Goal: Task Accomplishment & Management: Manage account settings

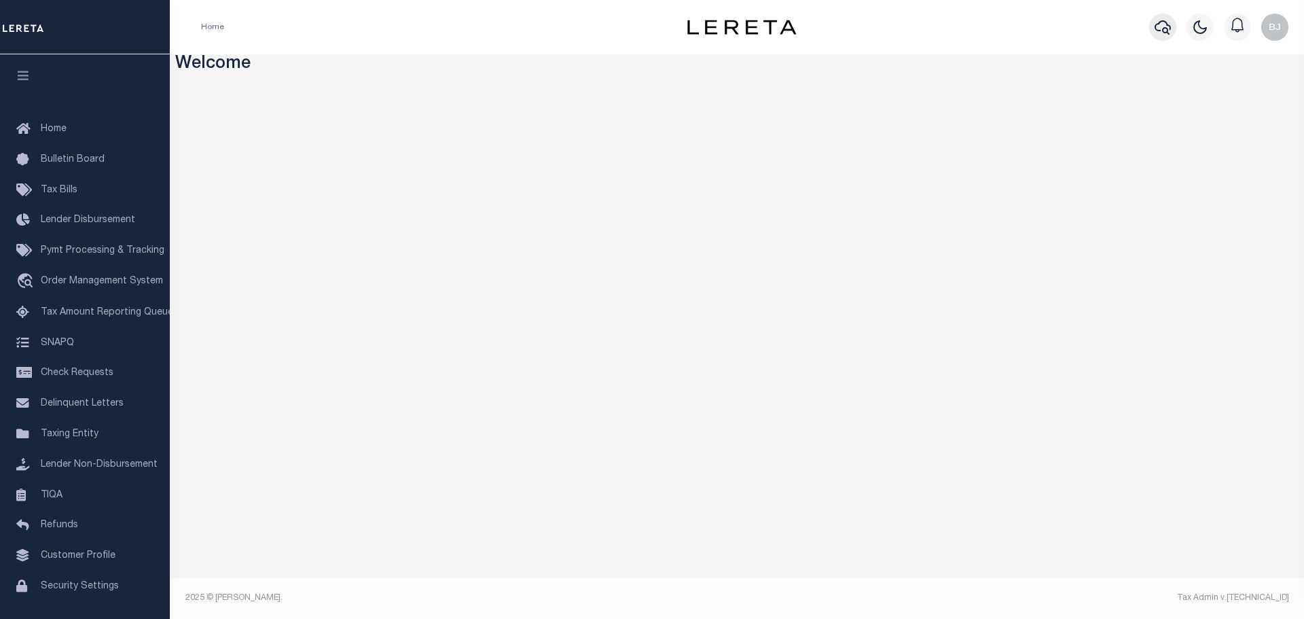
click at [1164, 27] on icon "button" at bounding box center [1163, 27] width 16 height 16
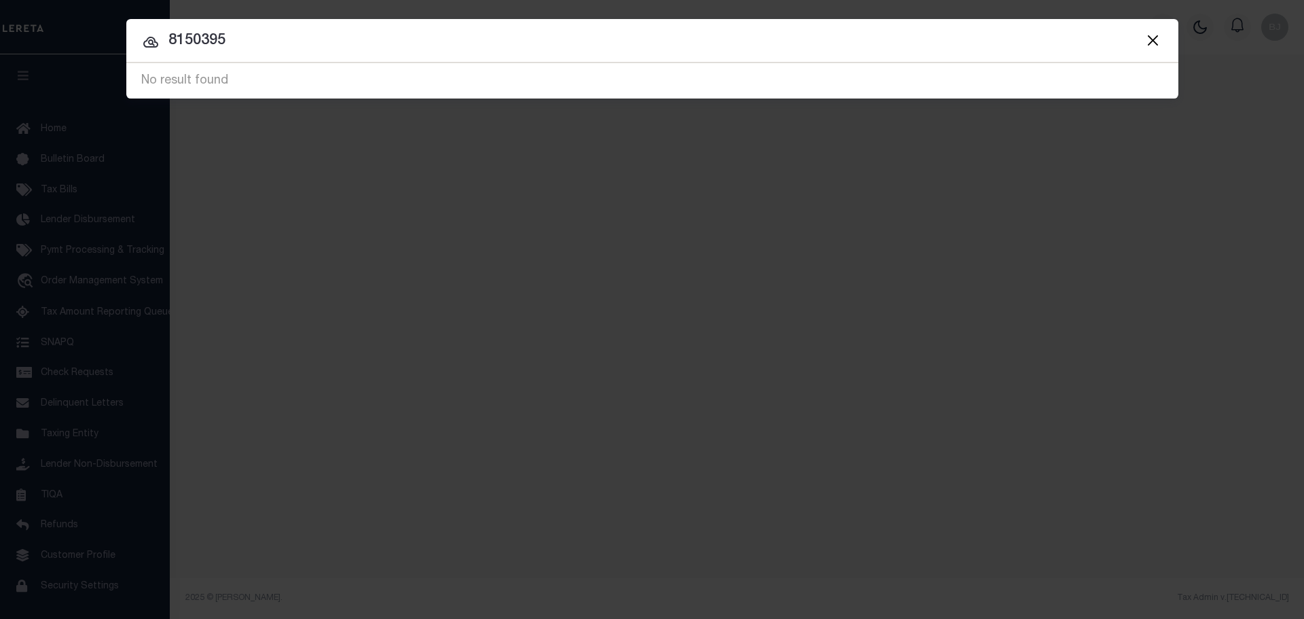
click at [352, 44] on input "8150395" at bounding box center [652, 41] width 1052 height 24
click at [328, 41] on input "8150395" at bounding box center [652, 41] width 1052 height 24
type input "[US_VEHICLE_IDENTIFICATION_NUMBER]"
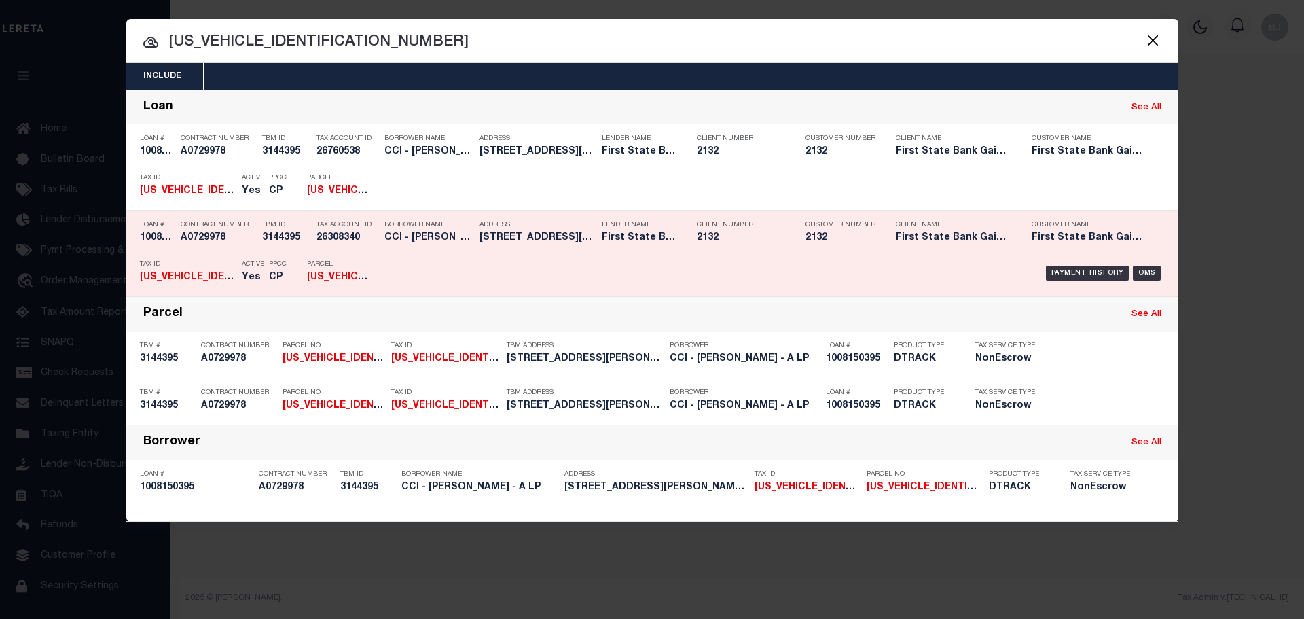
click at [579, 258] on div "Payment History OMS" at bounding box center [777, 272] width 776 height 39
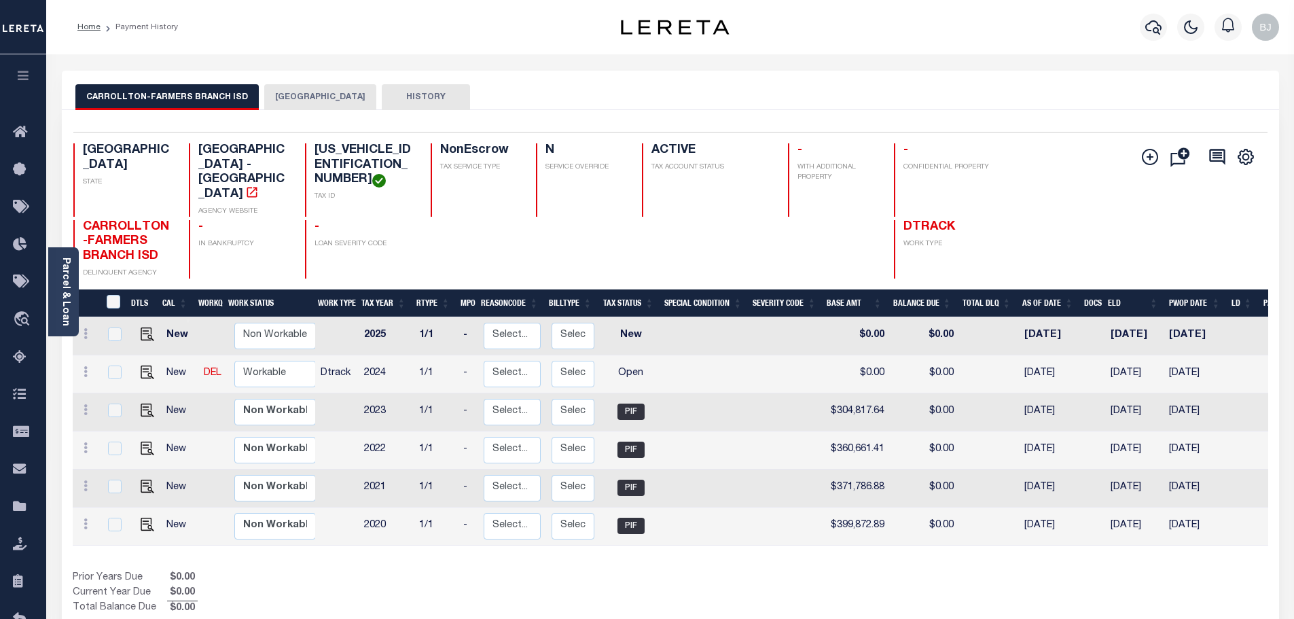
click at [300, 94] on button "[GEOGRAPHIC_DATA]" at bounding box center [320, 97] width 112 height 26
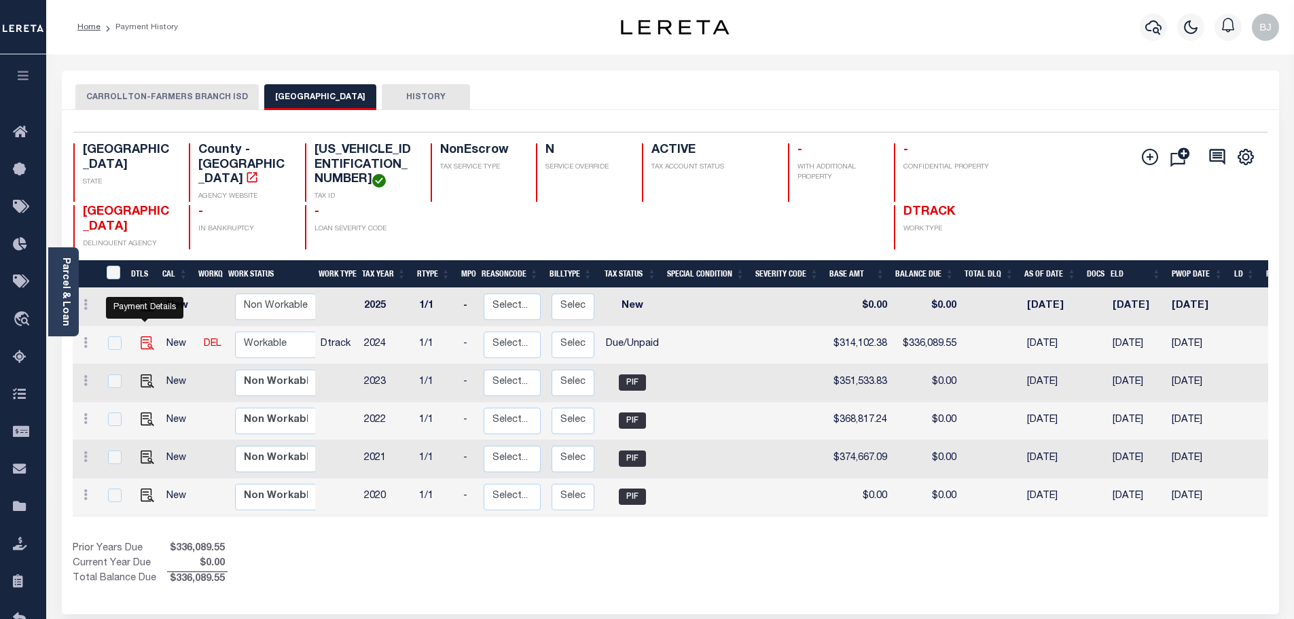
click at [146, 336] on img "" at bounding box center [148, 343] width 14 height 14
checkbox input "true"
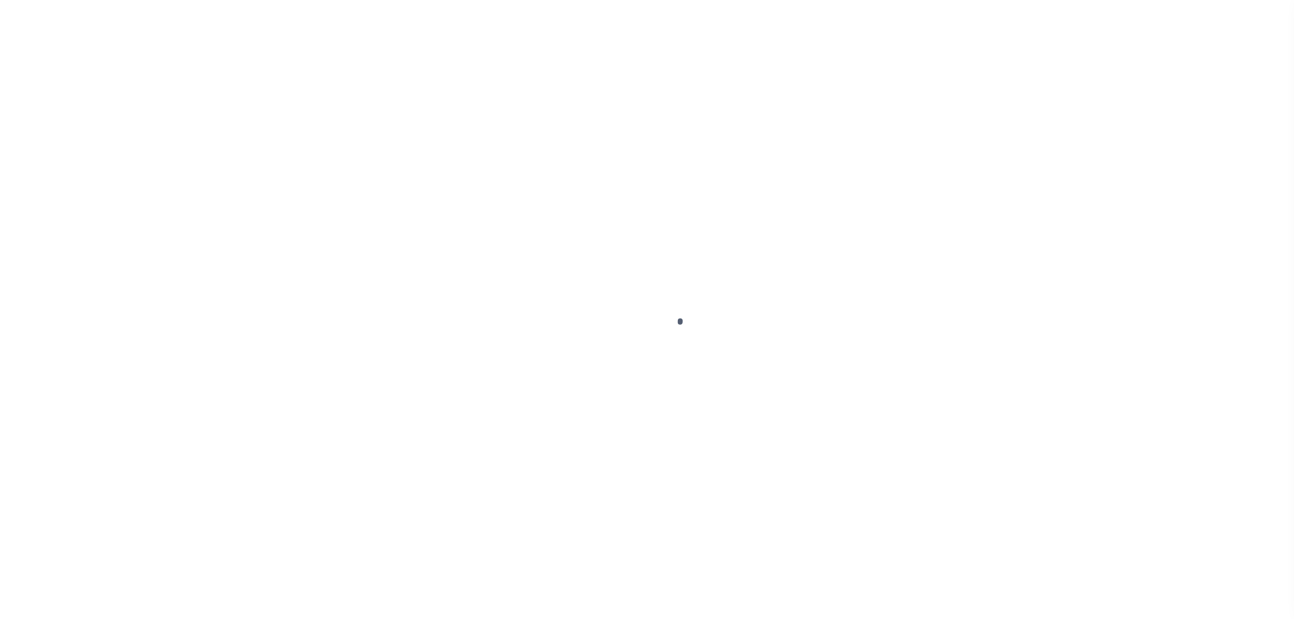
checkbox input "false"
type input "[DATE]"
select select "DUE"
type input "$314,102.38"
type input "$21,987.17"
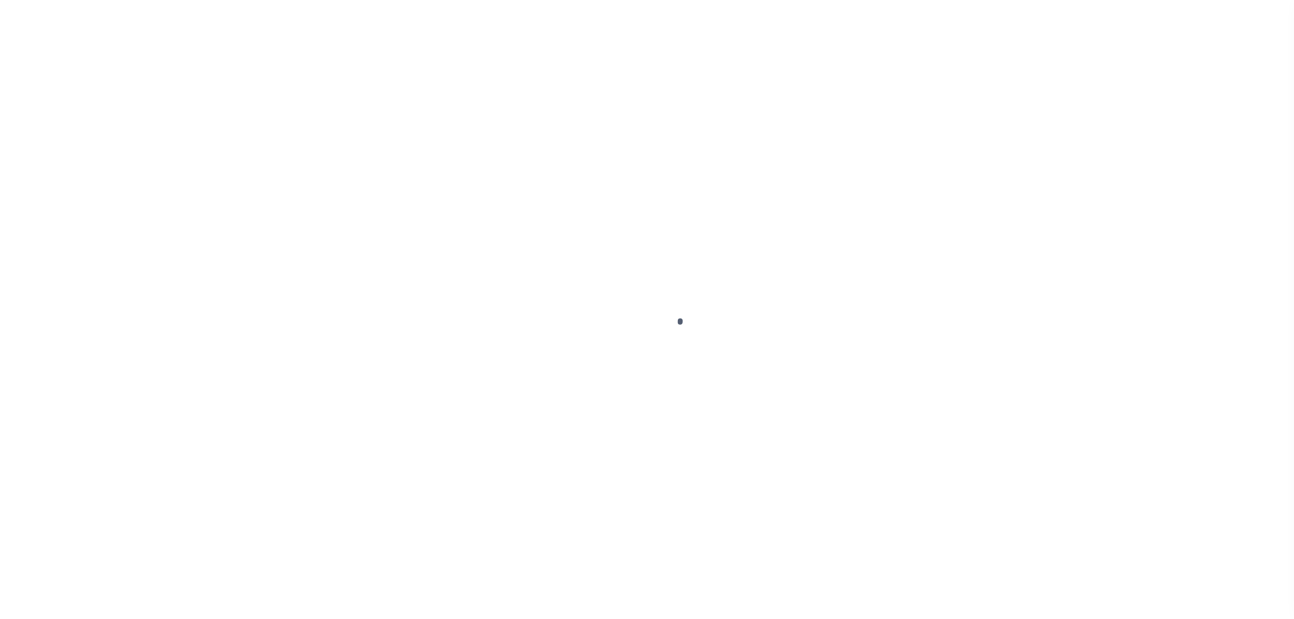
type input "$336,089.55"
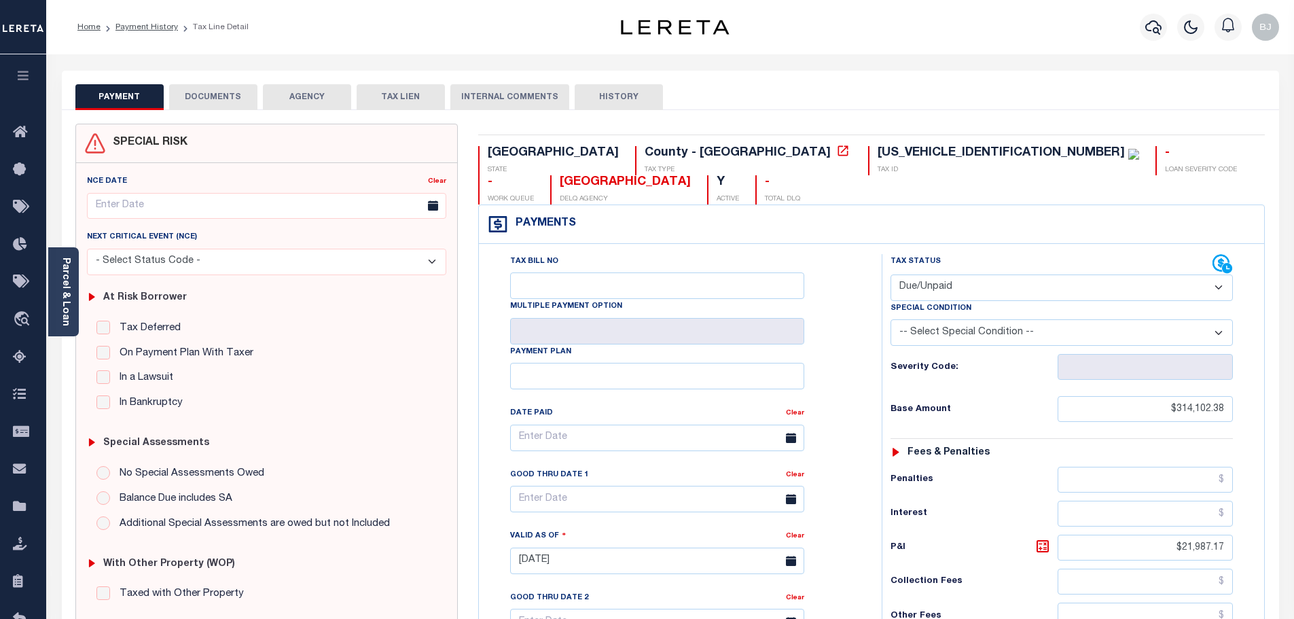
drag, startPoint x: 967, startPoint y: 260, endPoint x: 967, endPoint y: 269, distance: 8.8
click at [967, 274] on select "- Select Status Code - Open Due/Unpaid Paid Incomplete No Tax Due Internal Refu…" at bounding box center [1062, 287] width 342 height 26
select select "PYD"
click at [891, 274] on select "- Select Status Code - Open Due/Unpaid Paid Incomplete No Tax Due Internal Refu…" at bounding box center [1062, 287] width 342 height 26
type input "[DATE]"
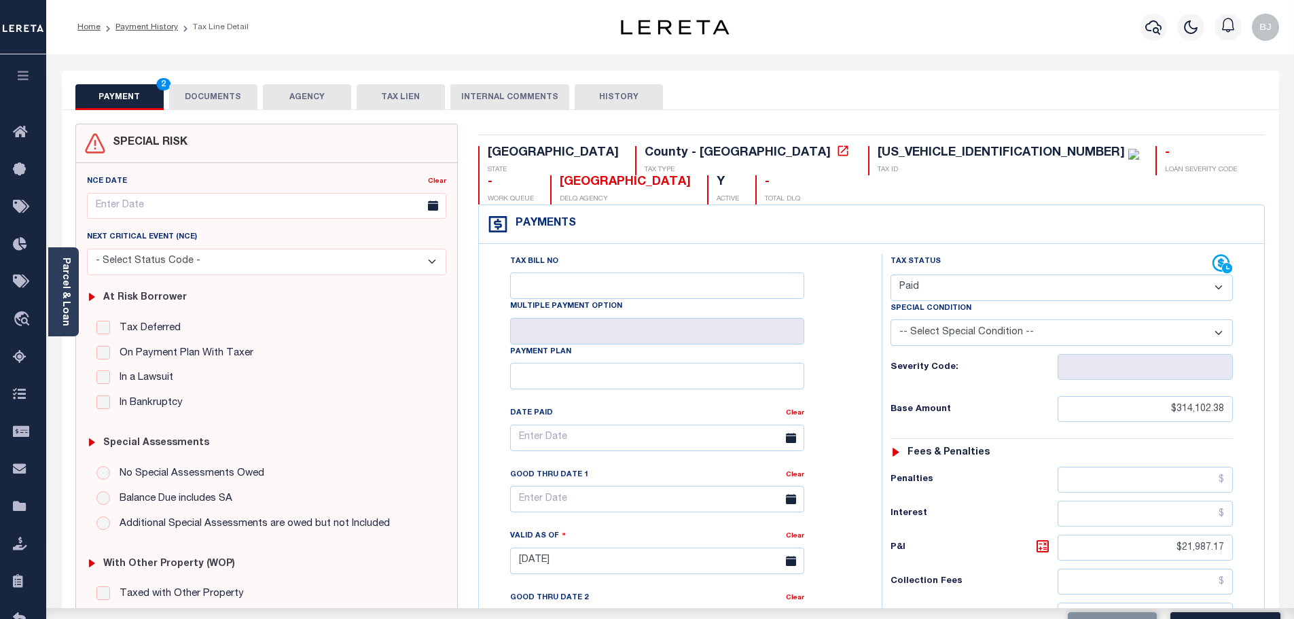
scroll to position [383, 0]
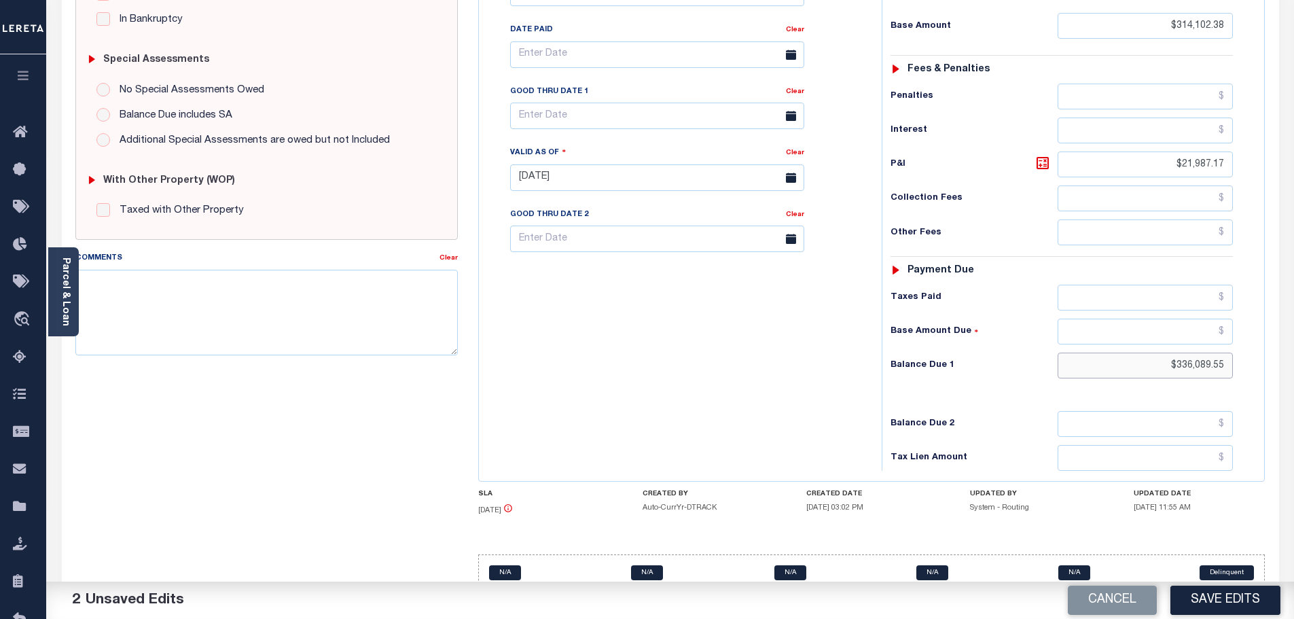
drag, startPoint x: 1142, startPoint y: 345, endPoint x: 1241, endPoint y: 345, distance: 99.2
click at [1233, 353] on input "$336,089.55" at bounding box center [1146, 366] width 176 height 26
type input "$0"
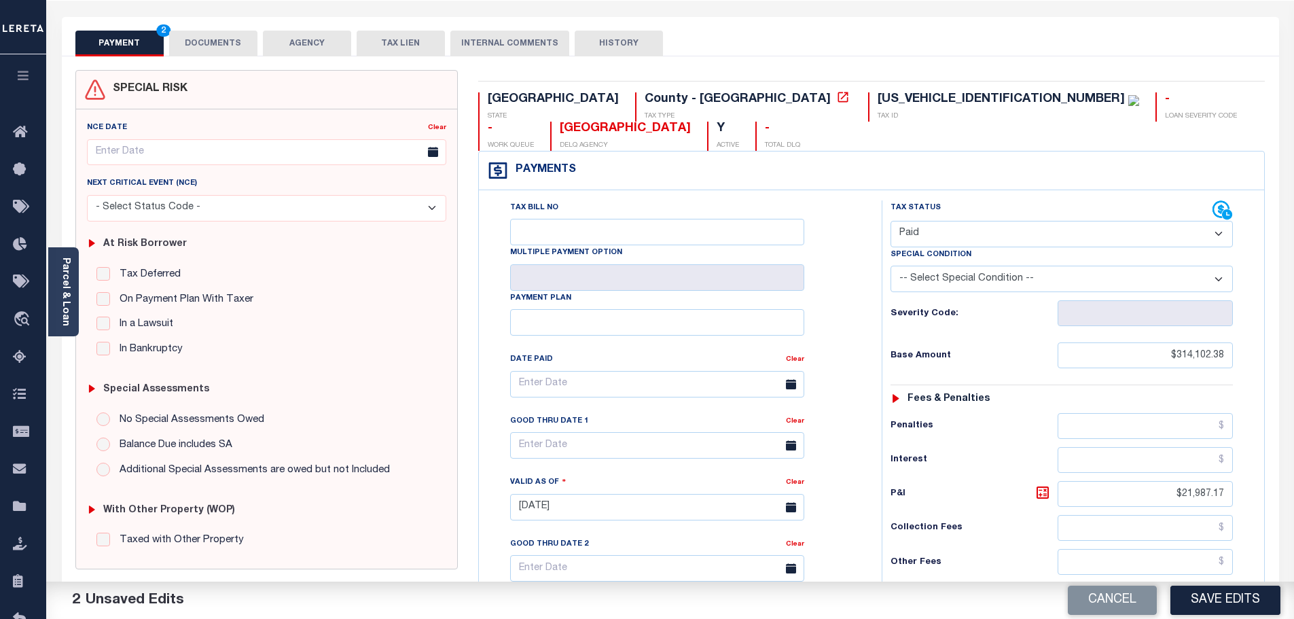
scroll to position [0, 0]
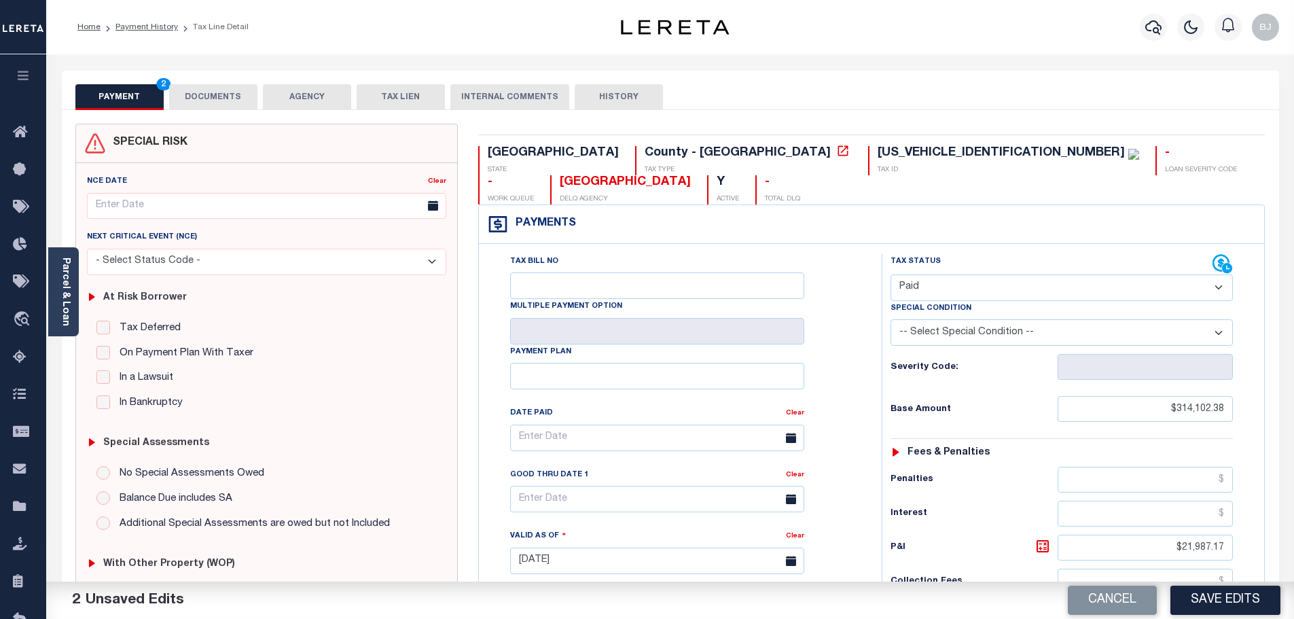
click at [196, 102] on button "DOCUMENTS" at bounding box center [213, 97] width 88 height 26
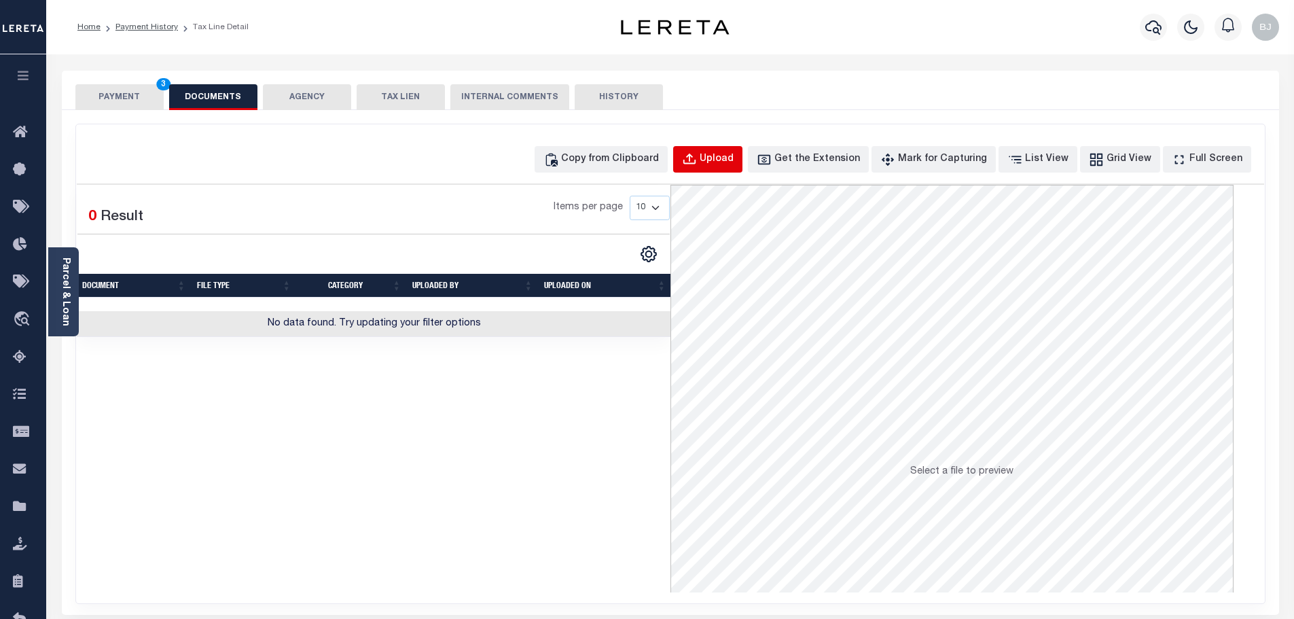
click at [734, 156] on div "Upload" at bounding box center [717, 159] width 34 height 15
select select "POP"
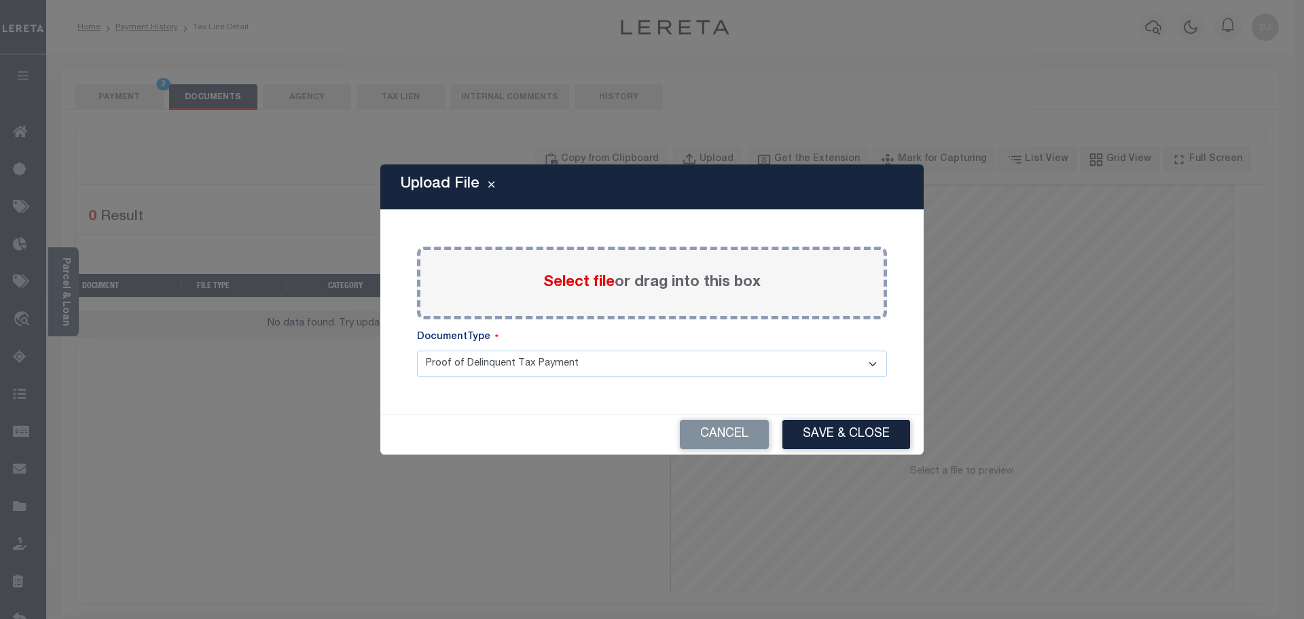
click at [579, 287] on span "Select file" at bounding box center [578, 282] width 71 height 15
click at [0, 0] on input "Select file or drag into this box" at bounding box center [0, 0] width 0 height 0
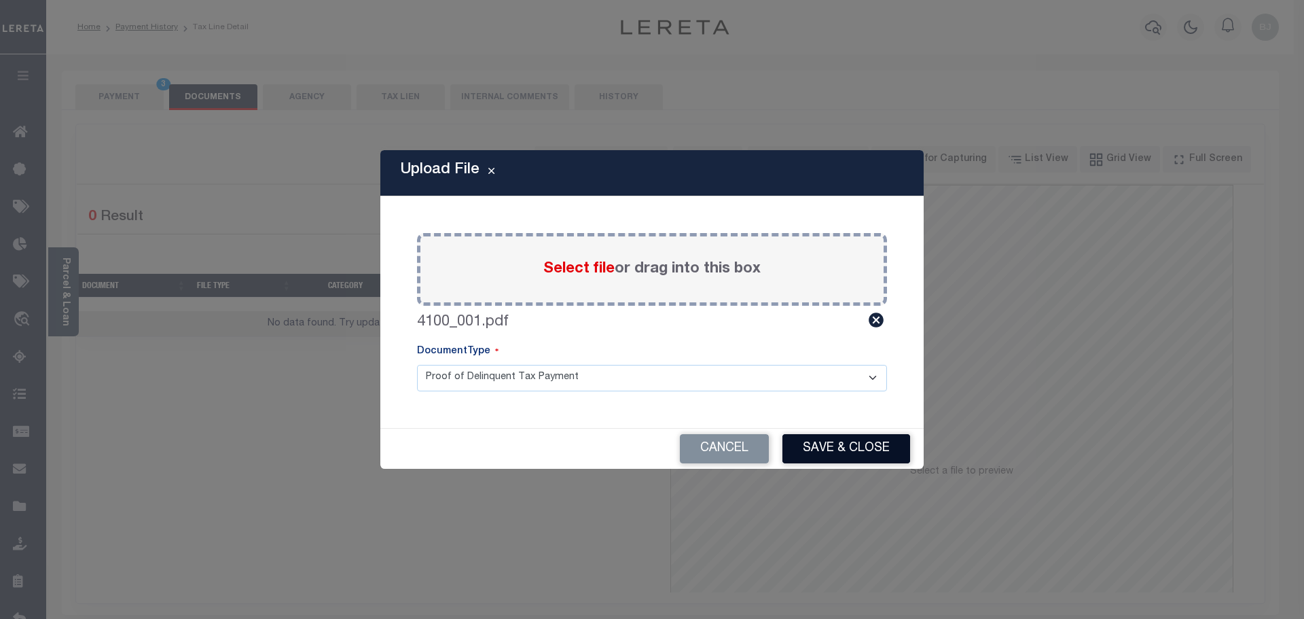
click at [835, 442] on button "Save & Close" at bounding box center [847, 448] width 128 height 29
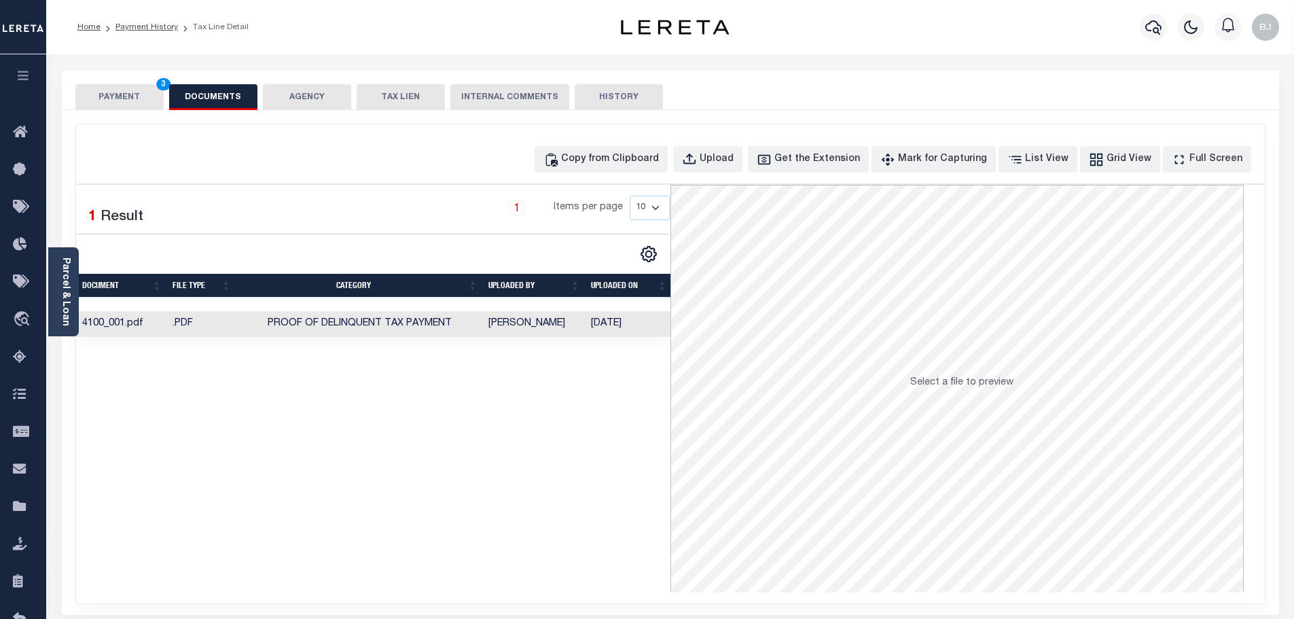
click at [132, 97] on button "PAYMENT 3" at bounding box center [119, 97] width 88 height 26
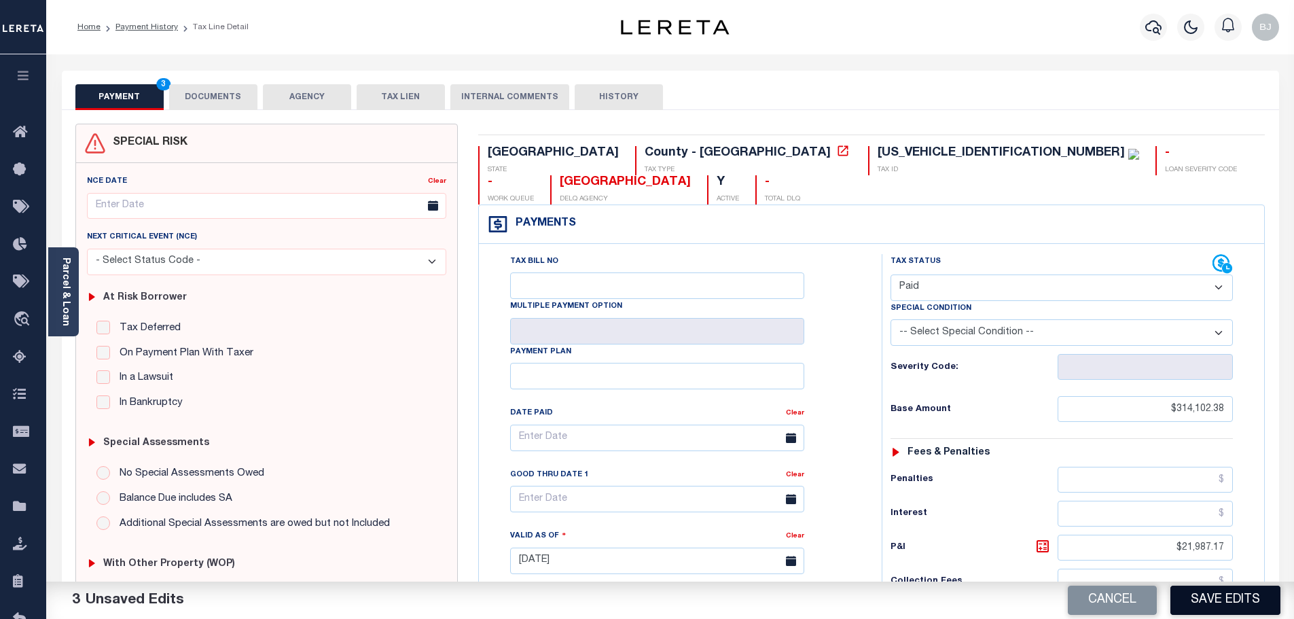
click at [1229, 600] on button "Save Edits" at bounding box center [1225, 600] width 110 height 29
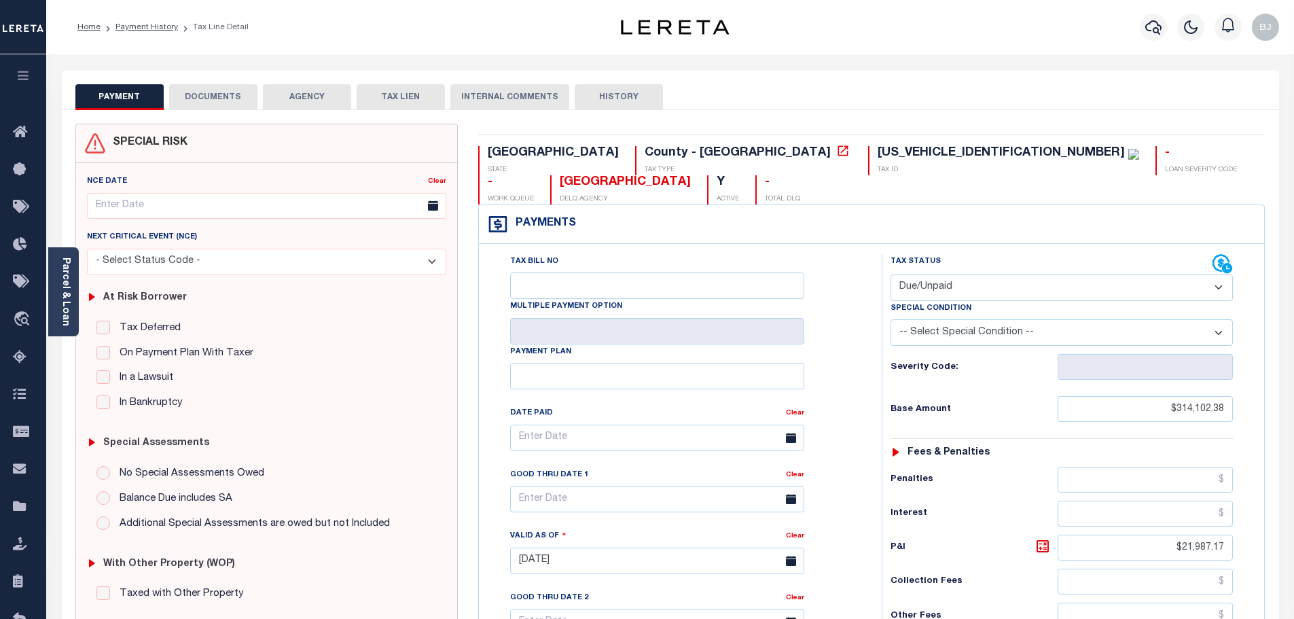
click at [1009, 274] on select "- Select Status Code - Open Due/Unpaid Paid Incomplete No Tax Due Internal Refu…" at bounding box center [1062, 287] width 342 height 26
select select "PYD"
click at [891, 274] on select "- Select Status Code - Open Due/Unpaid Paid Incomplete No Tax Due Internal Refu…" at bounding box center [1062, 287] width 342 height 26
type input "09/04/2025"
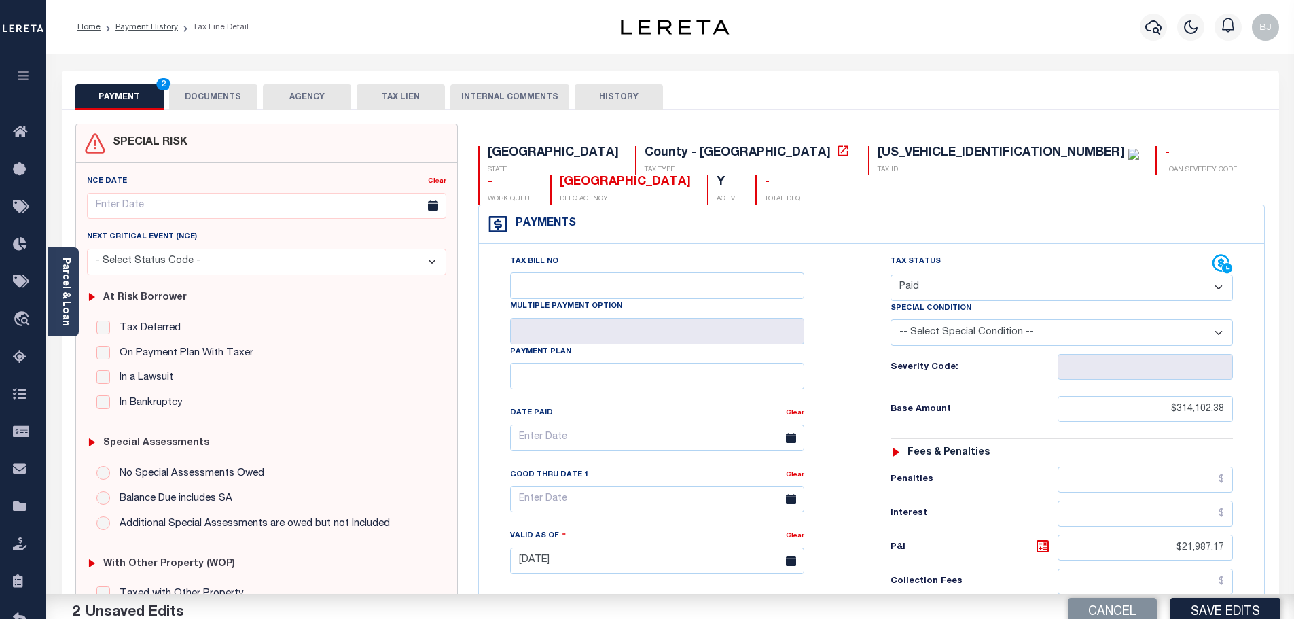
scroll to position [340, 0]
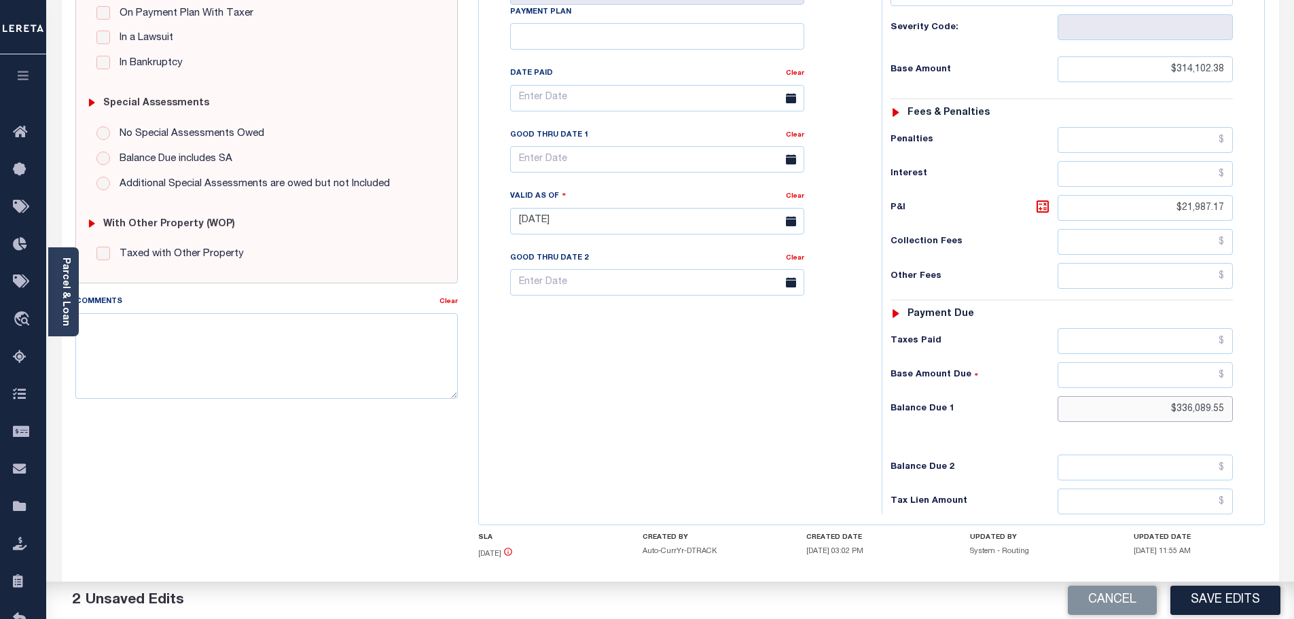
drag, startPoint x: 1171, startPoint y: 383, endPoint x: 1427, endPoint y: 382, distance: 255.4
click at [1293, 382] on html "Home Payment History Tax Line Detail" at bounding box center [647, 175] width 1294 height 1030
type input "$0.00"
click at [803, 551] on div "Parcel & Loan Tax Bill Details 324565800A0010000 TAX ID AGENCY 2024" at bounding box center [670, 202] width 1248 height 975
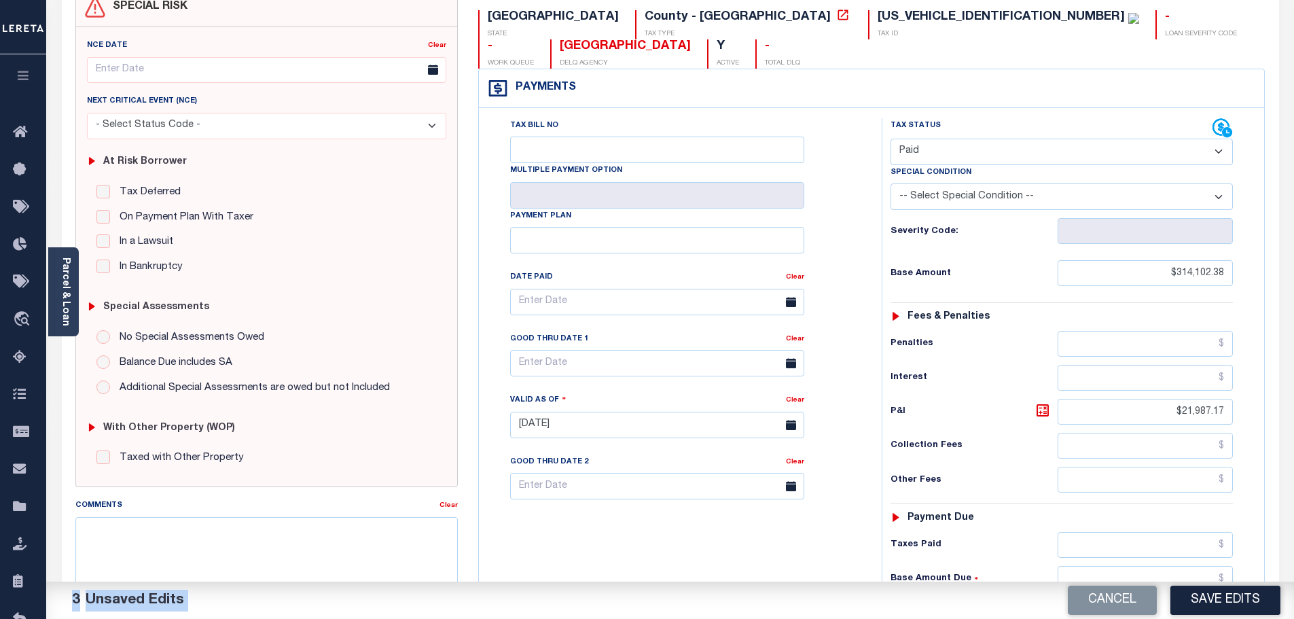
scroll to position [0, 0]
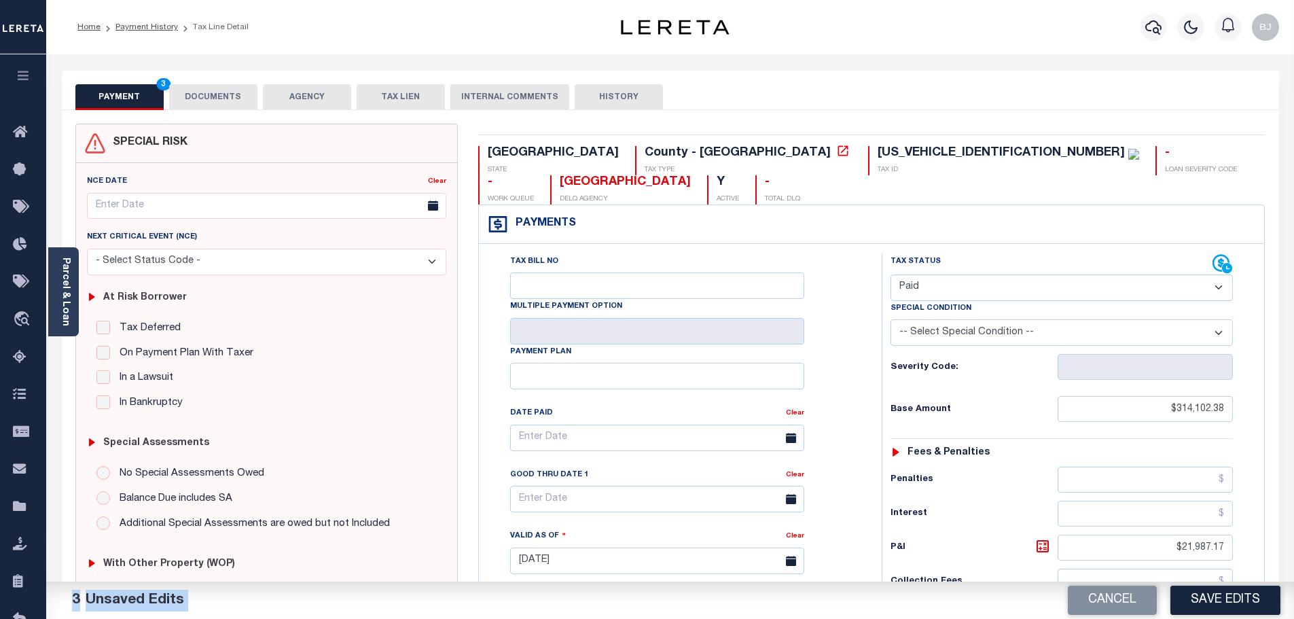
click at [201, 90] on button "DOCUMENTS" at bounding box center [213, 97] width 88 height 26
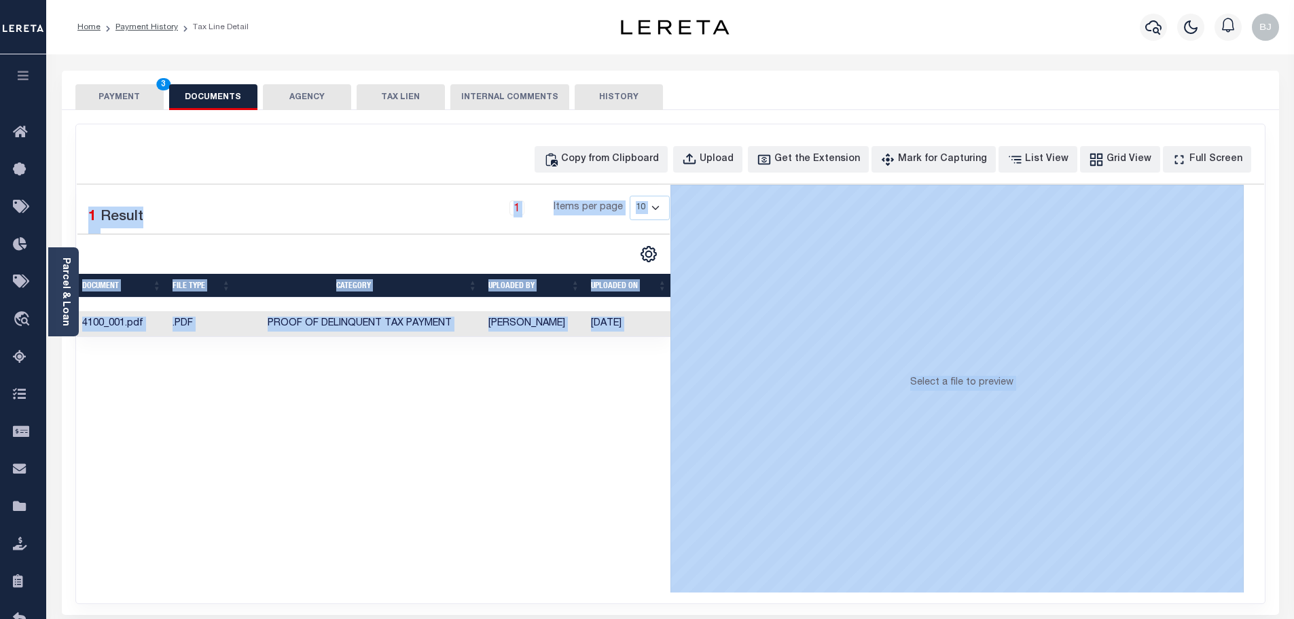
click at [213, 177] on div "Copy from Clipboard Upload Get the Extension Mark for Capturing Got it List Vie…" at bounding box center [670, 363] width 1189 height 479
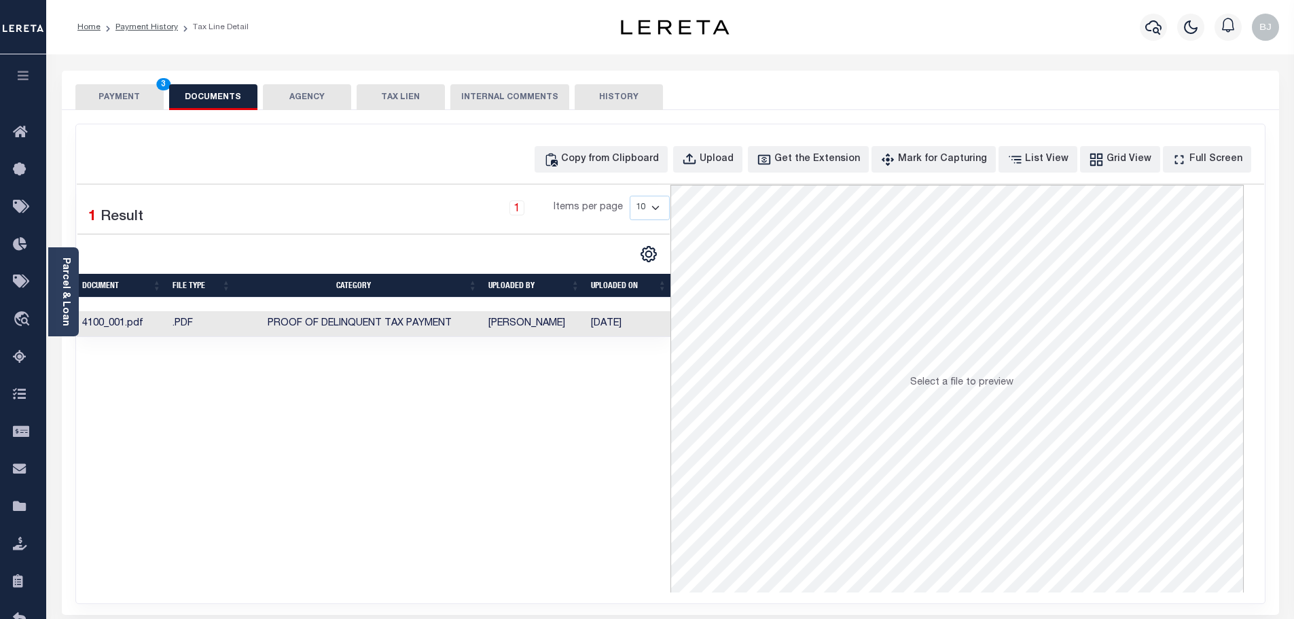
click at [150, 87] on button "PAYMENT 3" at bounding box center [119, 97] width 88 height 26
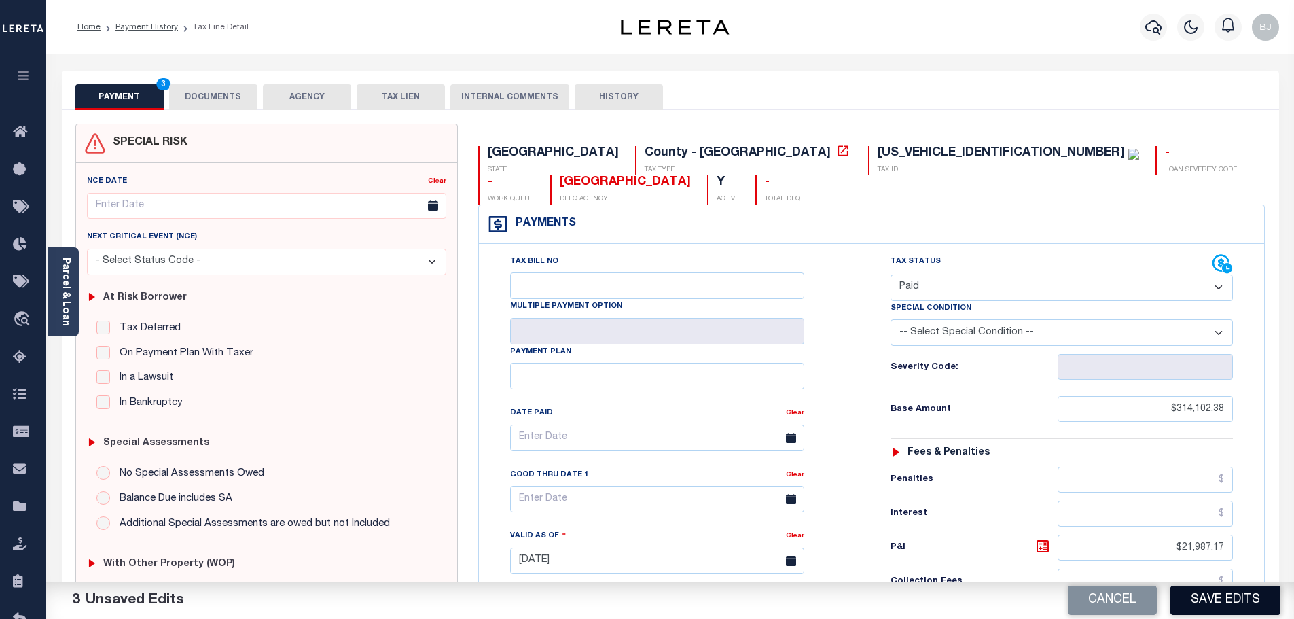
click at [1205, 594] on button "Save Edits" at bounding box center [1225, 600] width 110 height 29
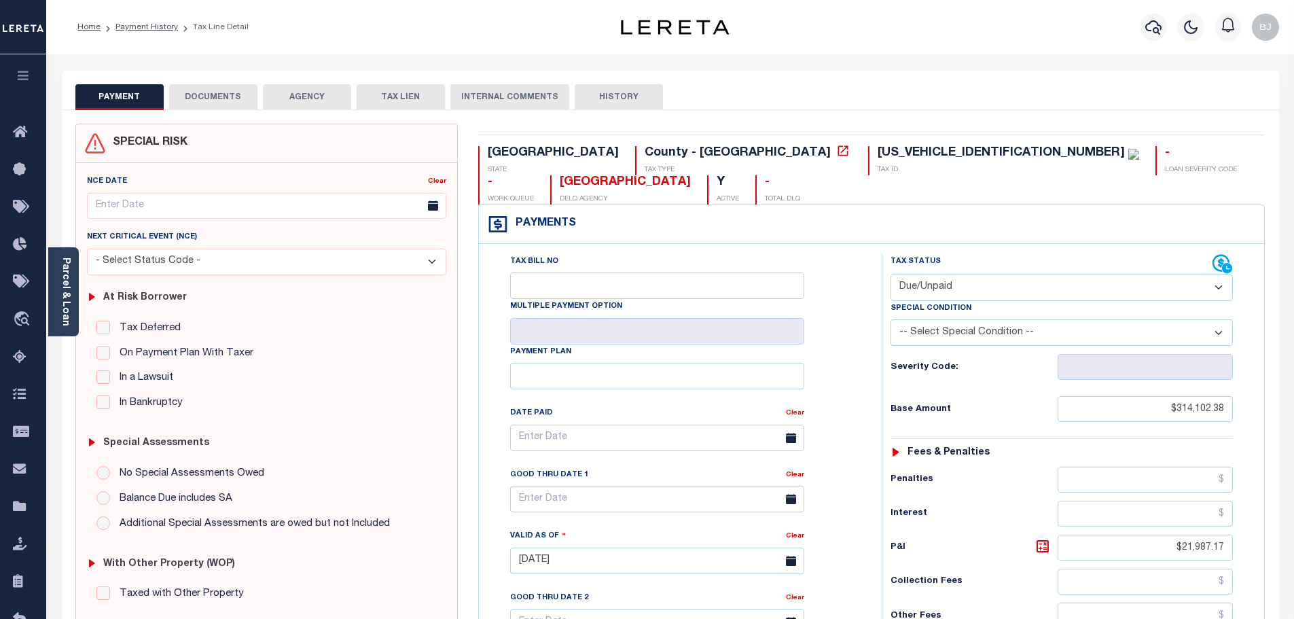
click at [1056, 274] on select "- Select Status Code - Open Due/Unpaid Paid Incomplete No Tax Due Internal Refu…" at bounding box center [1062, 287] width 342 height 26
select select "PYD"
click at [891, 274] on select "- Select Status Code - Open Due/Unpaid Paid Incomplete No Tax Due Internal Refu…" at bounding box center [1062, 287] width 342 height 26
type input "[DATE]"
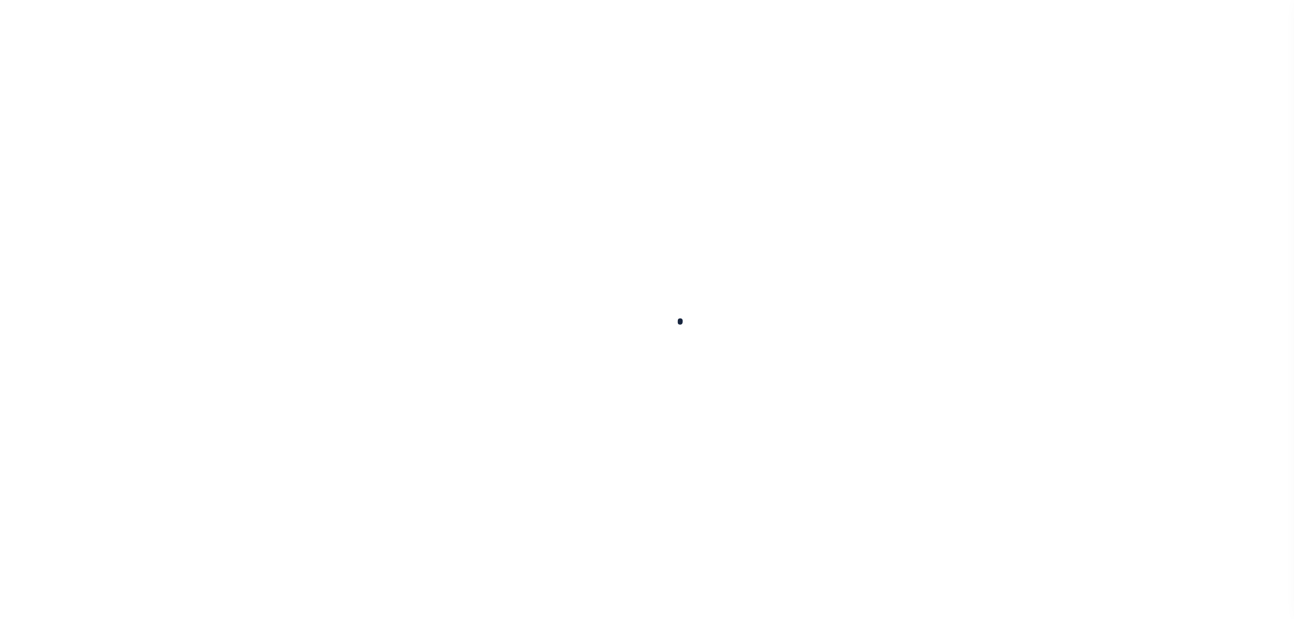
checkbox input "false"
type input "[DATE]"
select select "DUE"
type input "$314,102.38"
type input "$21,987.17"
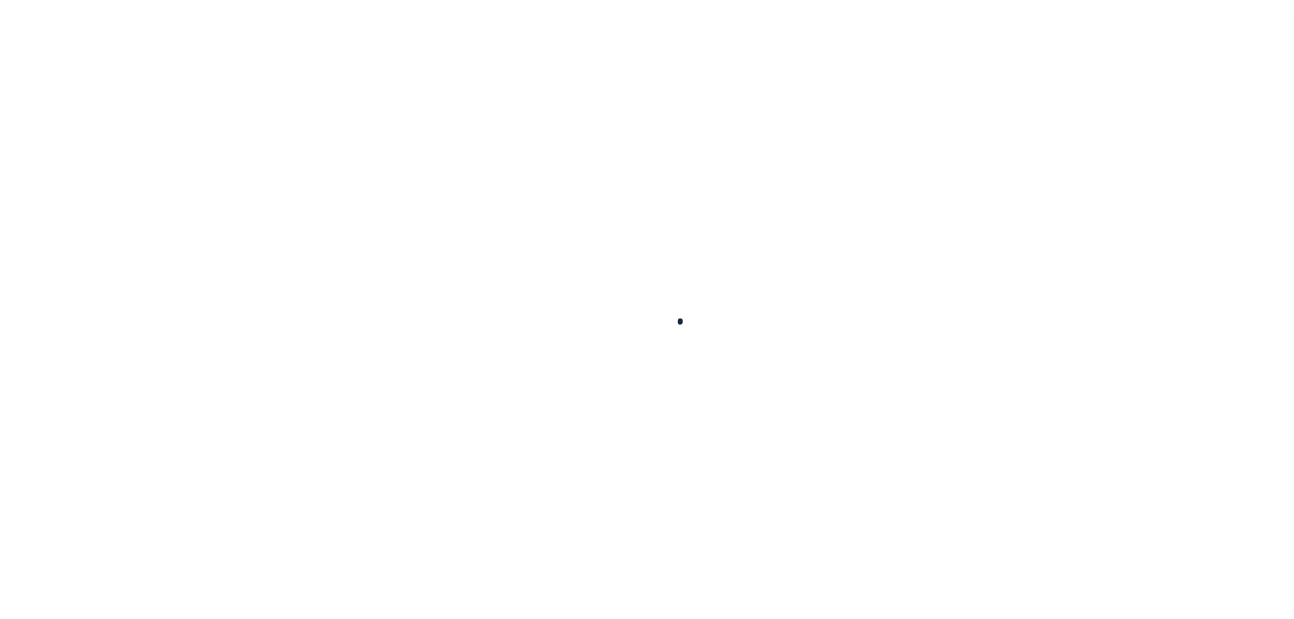
type input "$336,089.55"
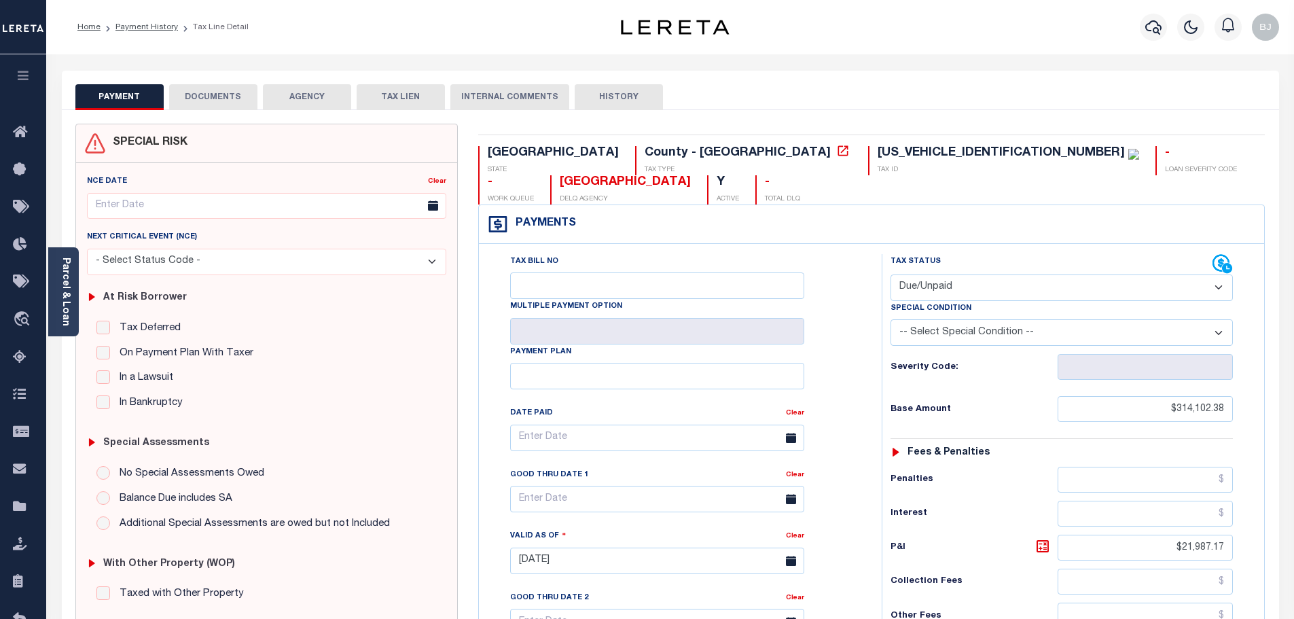
click at [1070, 274] on select "- Select Status Code - Open Due/Unpaid Paid Incomplete No Tax Due Internal Refu…" at bounding box center [1062, 287] width 342 height 26
select select "PYD"
click at [891, 274] on select "- Select Status Code - Open Due/Unpaid Paid Incomplete No Tax Due Internal Refu…" at bounding box center [1062, 287] width 342 height 26
type input "[DATE]"
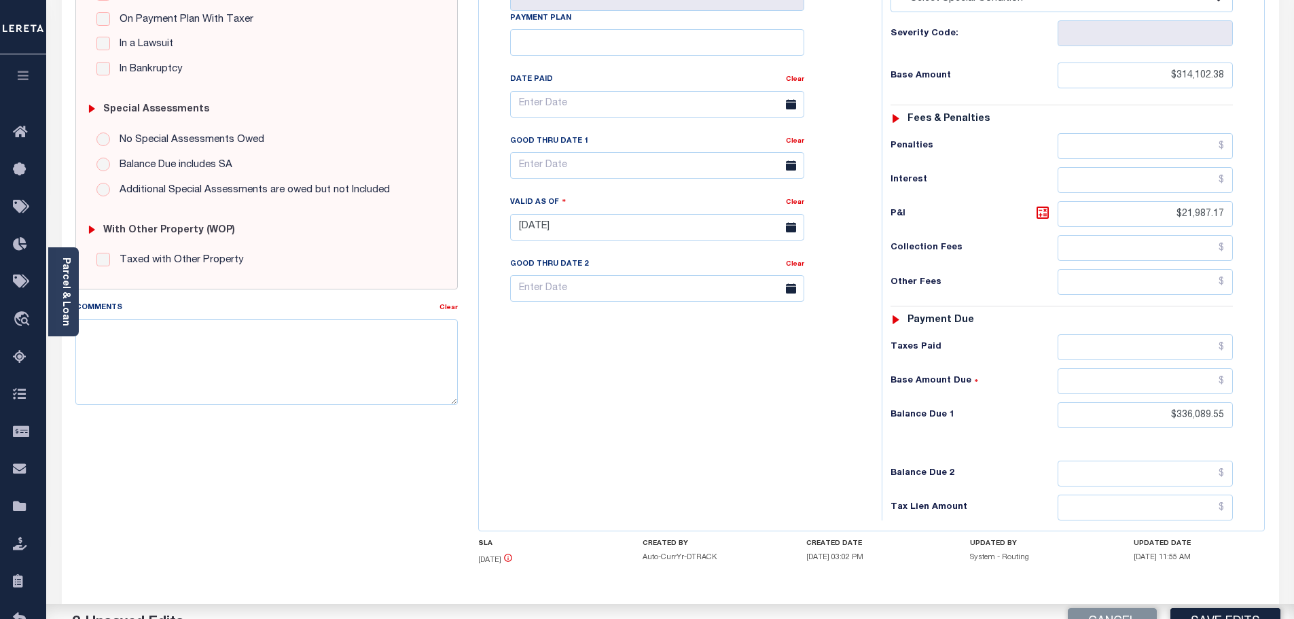
scroll to position [340, 0]
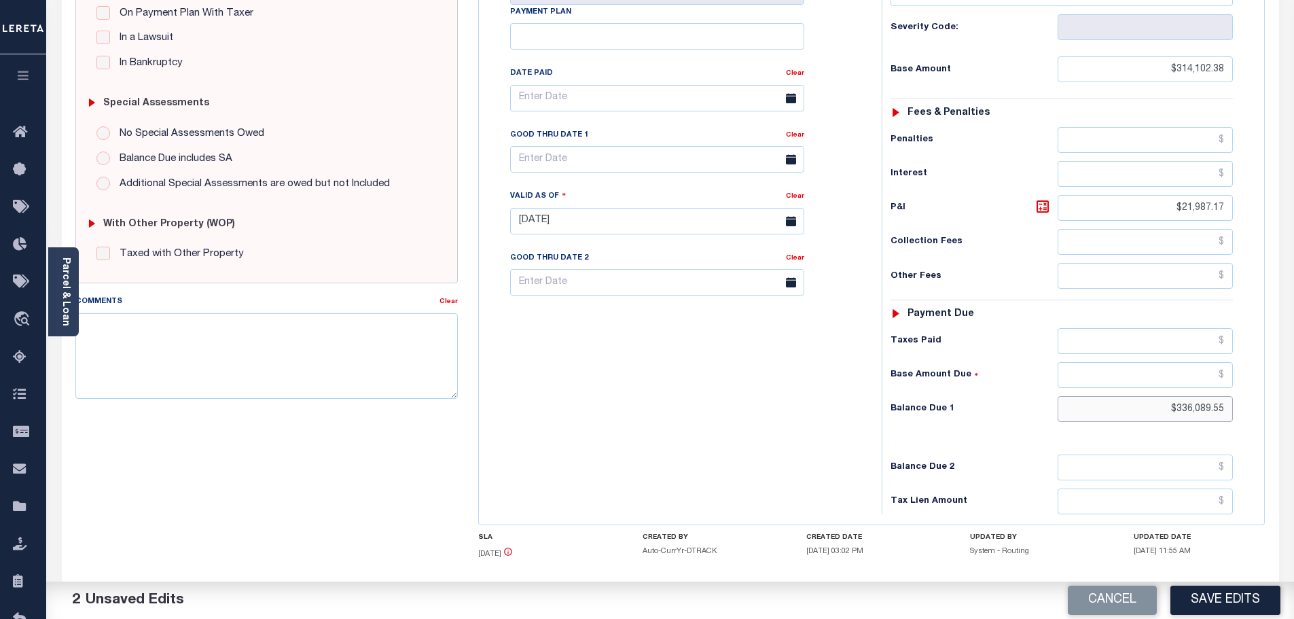
drag, startPoint x: 1146, startPoint y: 382, endPoint x: 1353, endPoint y: 382, distance: 207.2
click at [1293, 382] on html "Home Payment History Tax Line Detail" at bounding box center [647, 175] width 1294 height 1030
type input "$0.00"
click at [1220, 606] on button "Save Edits" at bounding box center [1225, 600] width 110 height 29
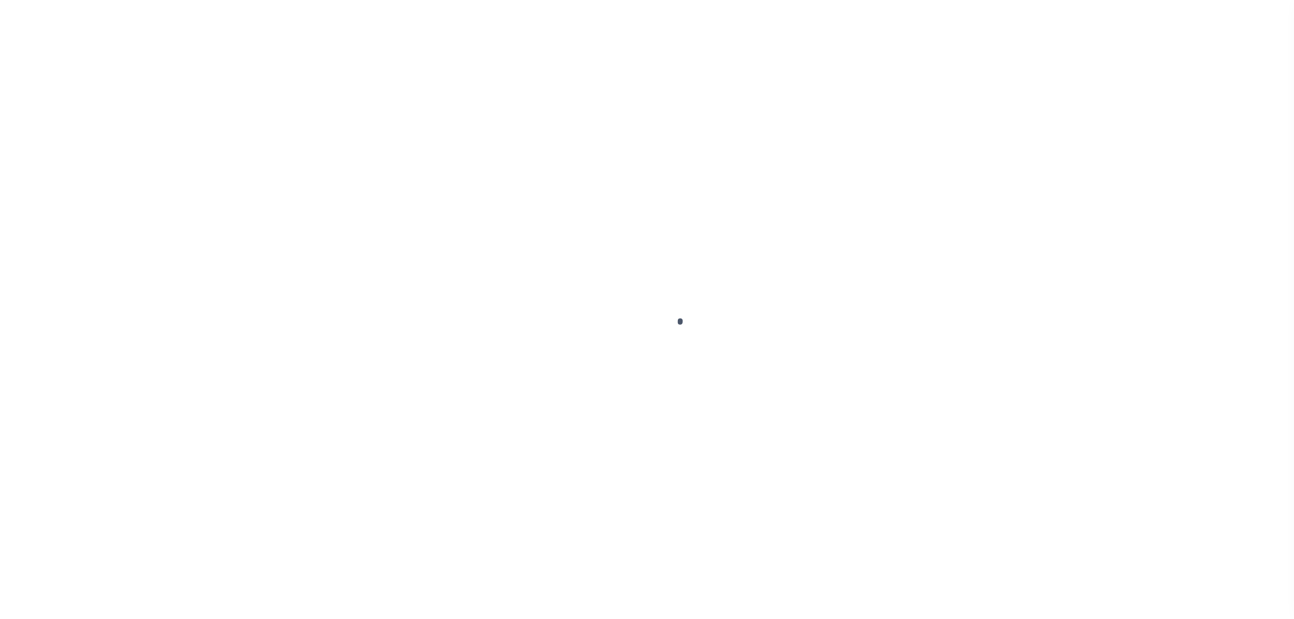
scroll to position [259, 0]
checkbox input "false"
type input "[DATE]"
select select "DUE"
type input "$314,102.38"
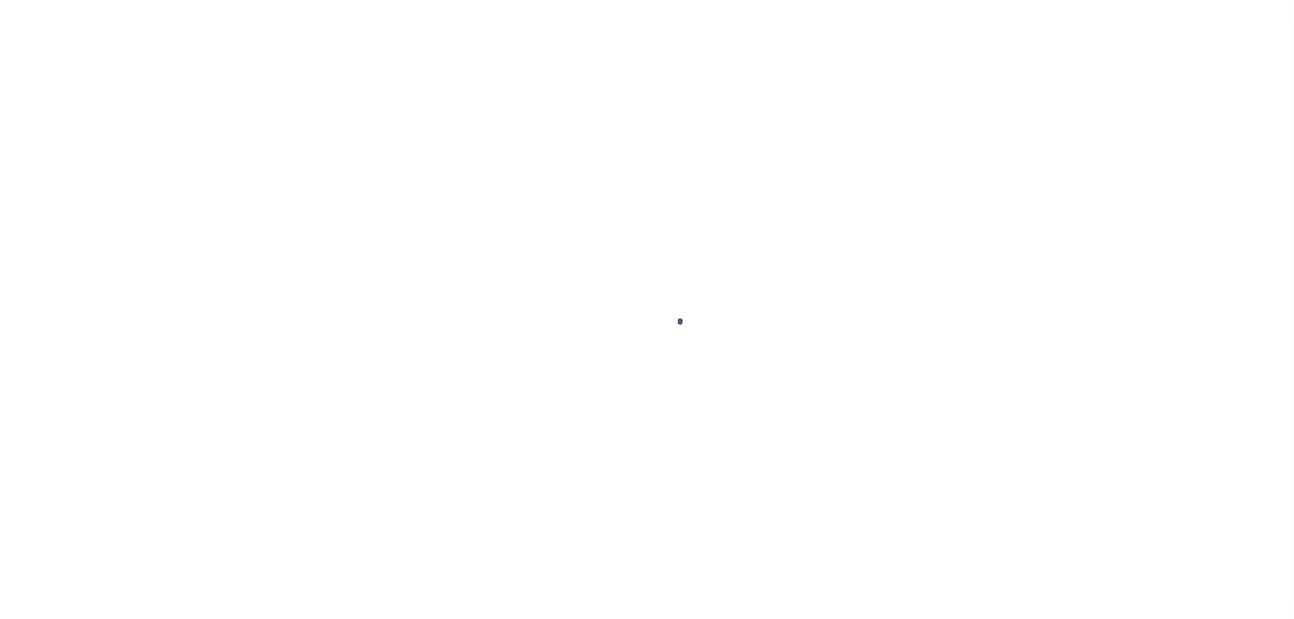
type input "$21,987.17"
type input "$336,089.55"
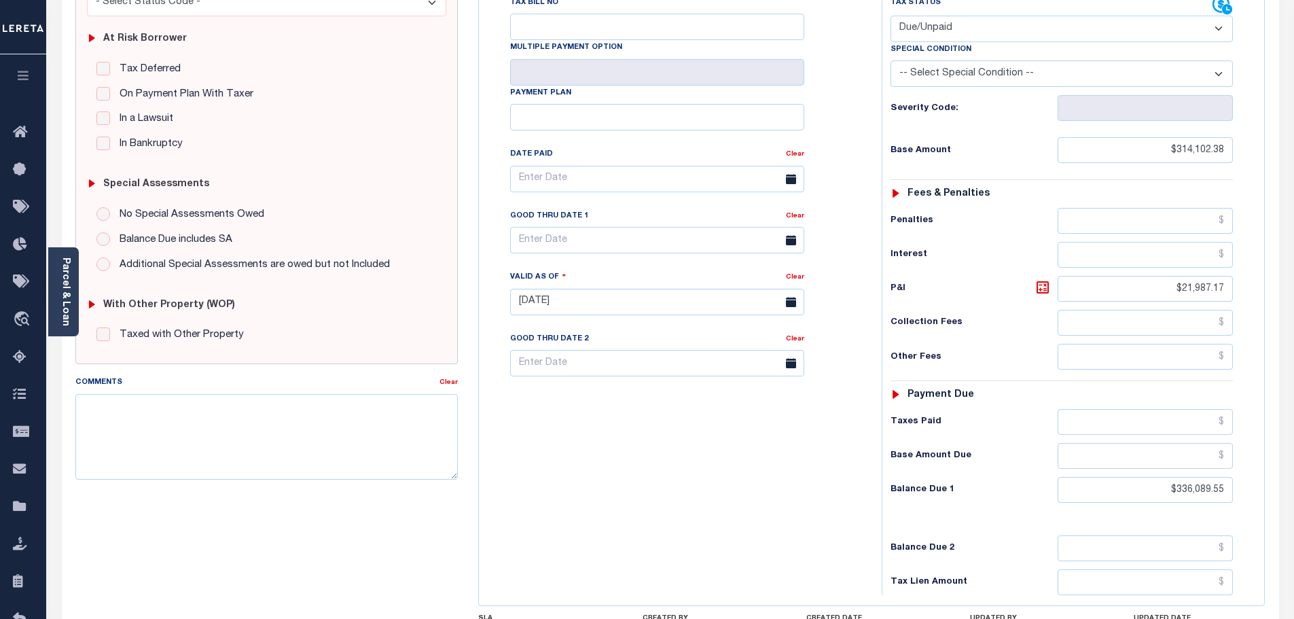
scroll to position [0, 0]
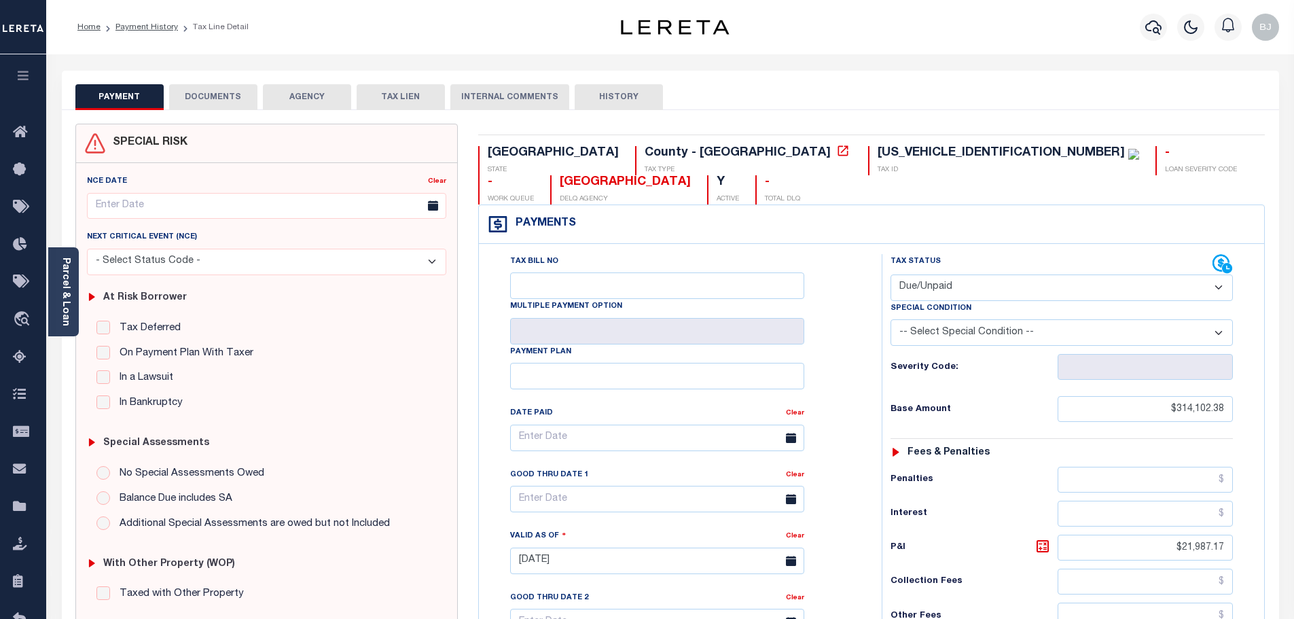
click at [1047, 274] on select "- Select Status Code - Open Due/Unpaid Paid Incomplete No Tax Due Internal Refu…" at bounding box center [1062, 287] width 342 height 26
select select "PYD"
click at [891, 274] on select "- Select Status Code - Open Due/Unpaid Paid Incomplete No Tax Due Internal Refu…" at bounding box center [1062, 287] width 342 height 26
type input "[DATE]"
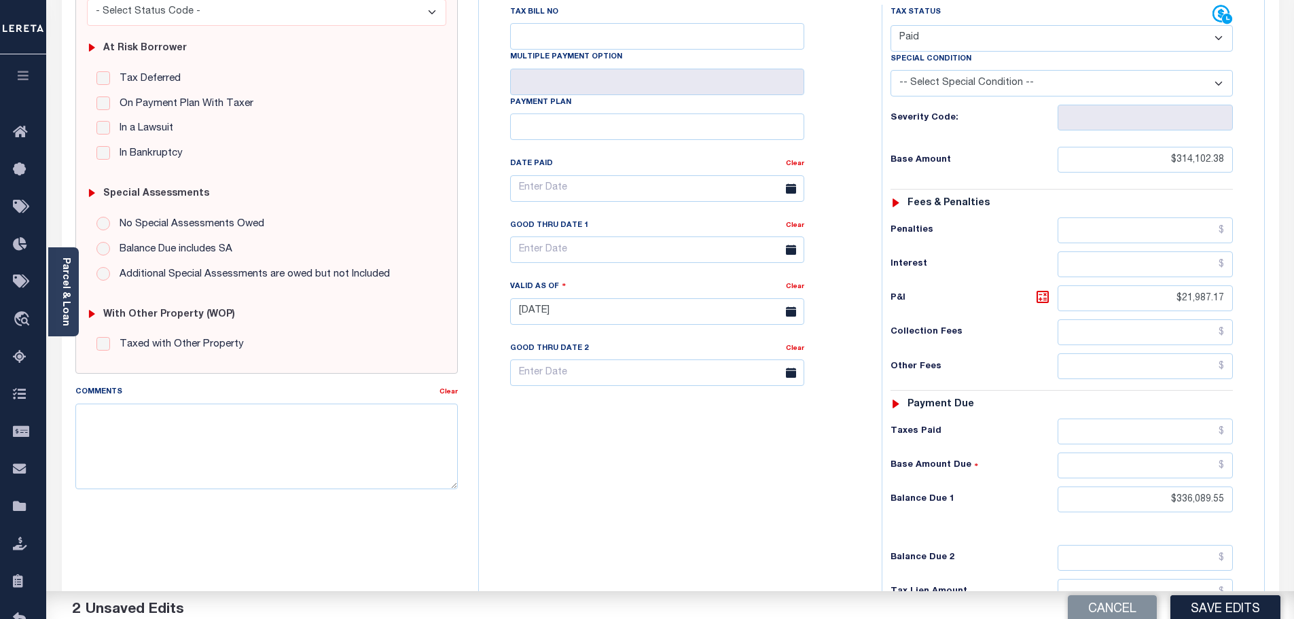
scroll to position [272, 0]
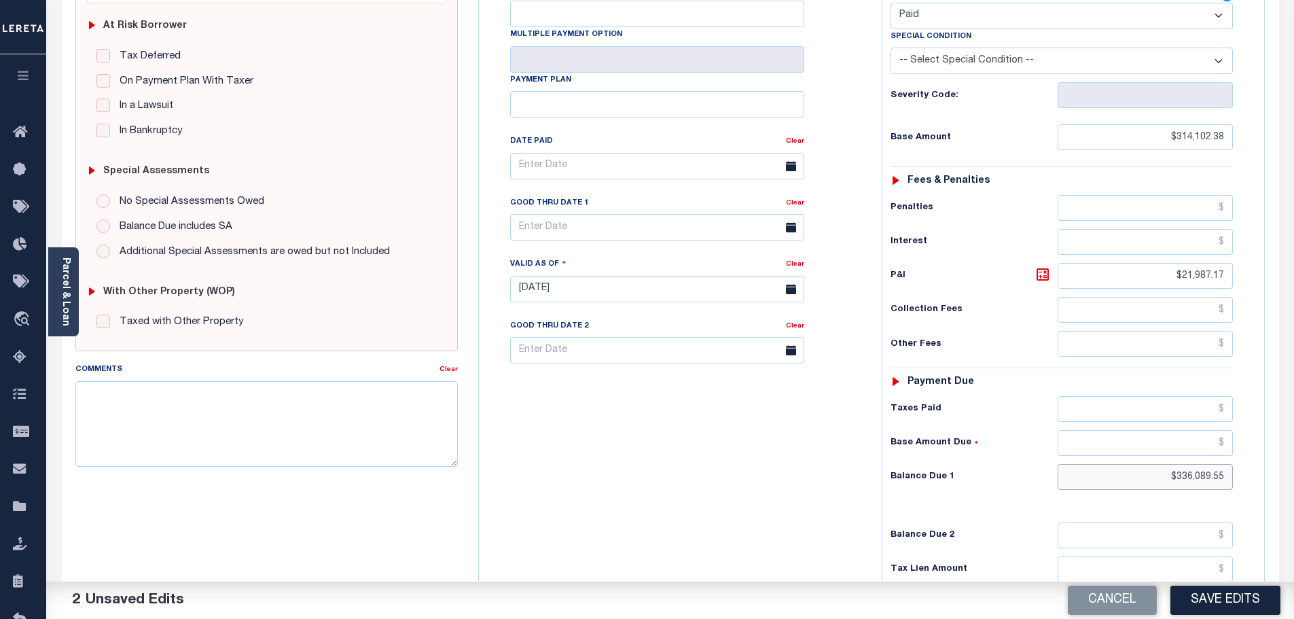
drag, startPoint x: 1151, startPoint y: 440, endPoint x: 1353, endPoint y: 468, distance: 204.3
click at [1293, 468] on html "Home Payment History Tax Line Detail" at bounding box center [647, 243] width 1294 height 1030
type input "$0.00"
click at [1249, 607] on button "Save Edits" at bounding box center [1225, 600] width 110 height 29
